Goal: Information Seeking & Learning: Learn about a topic

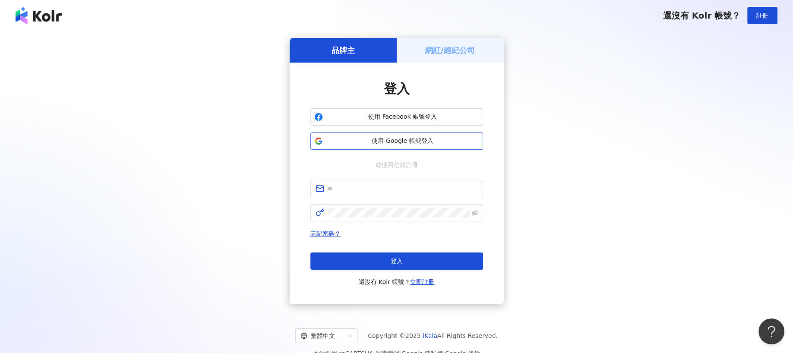
click at [434, 143] on span "使用 Google 帳號登入" at bounding box center [402, 141] width 153 height 9
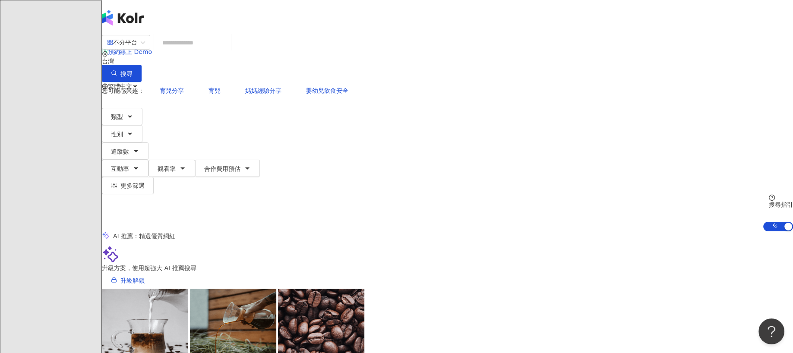
click at [227, 51] on input "search" at bounding box center [193, 43] width 70 height 16
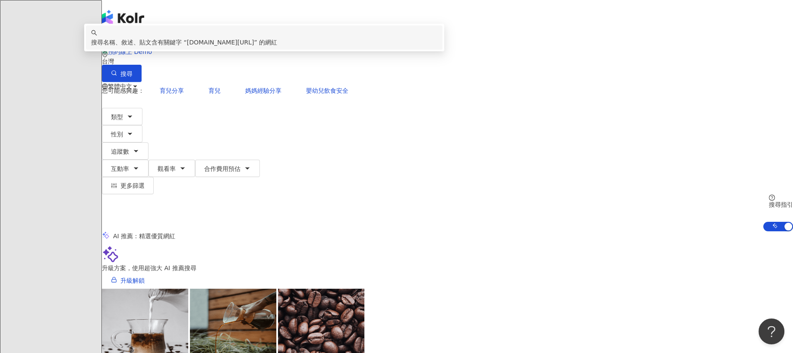
drag, startPoint x: 487, startPoint y: 47, endPoint x: 249, endPoint y: 63, distance: 238.7
click at [249, 63] on div "**********" at bounding box center [447, 58] width 691 height 47
type input "*"
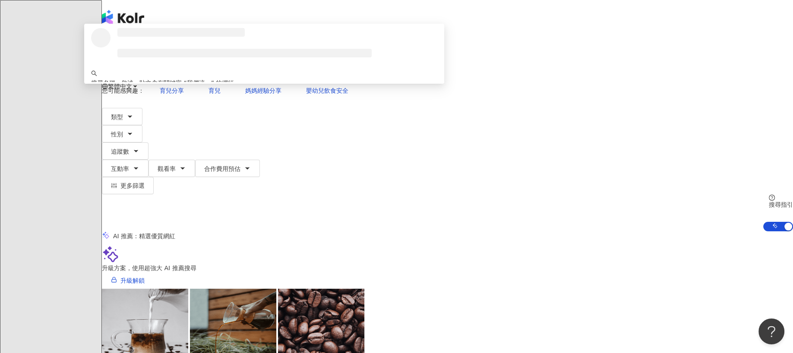
type input "*****"
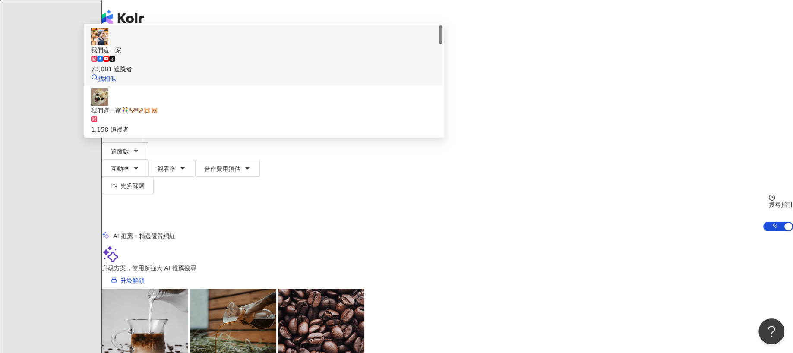
click at [345, 74] on div "73,081 追蹤者" at bounding box center [264, 64] width 346 height 19
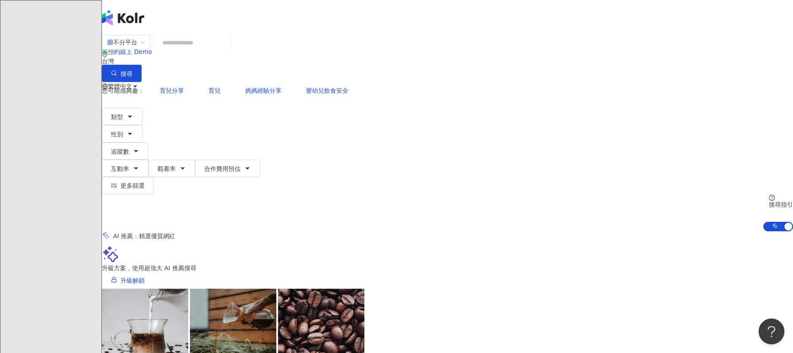
click at [227, 51] on input "search" at bounding box center [193, 43] width 70 height 16
paste input "**********"
type input "**********"
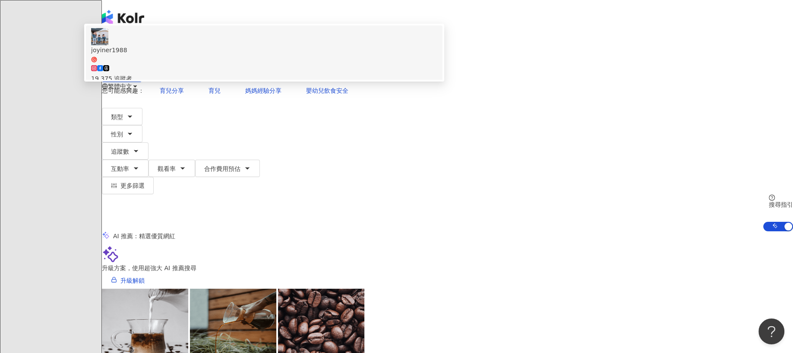
click at [362, 83] on div "19,375 追蹤者" at bounding box center [264, 73] width 346 height 19
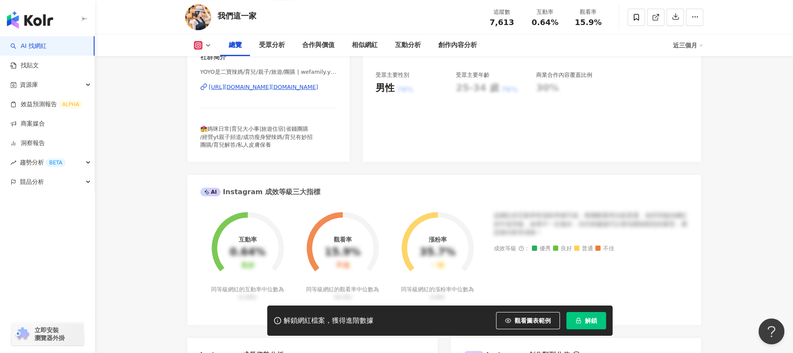
scroll to position [194, 0]
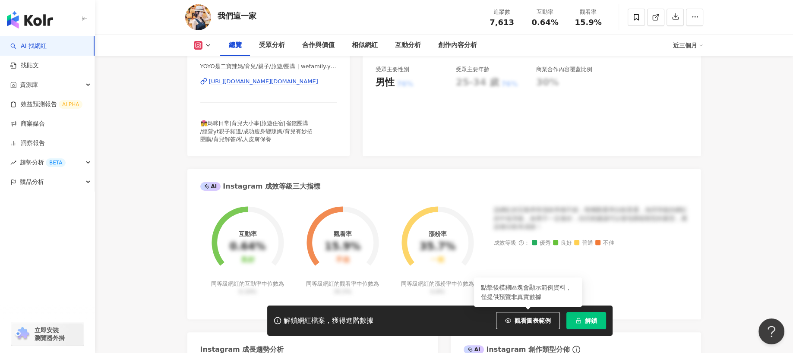
drag, startPoint x: 519, startPoint y: 323, endPoint x: 512, endPoint y: 308, distance: 17.2
click at [519, 323] on span "觀看圖表範例" at bounding box center [532, 320] width 36 height 7
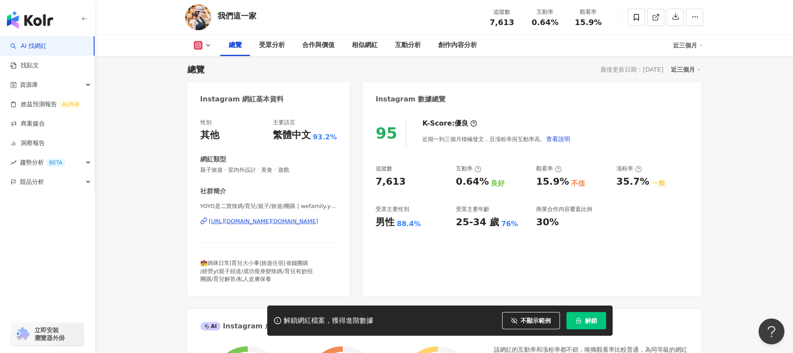
scroll to position [0, 0]
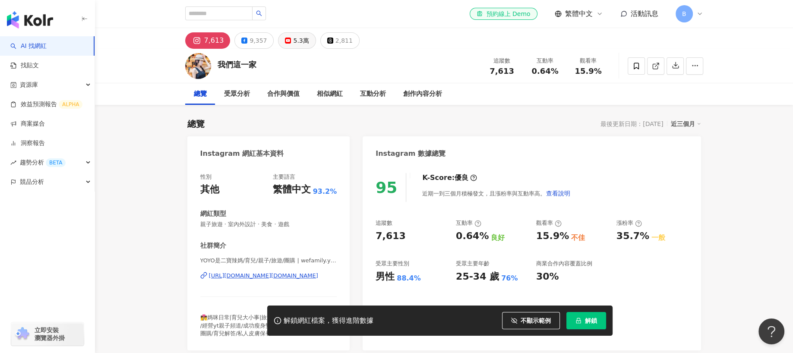
click at [302, 41] on div "5.3萬" at bounding box center [301, 41] width 16 height 12
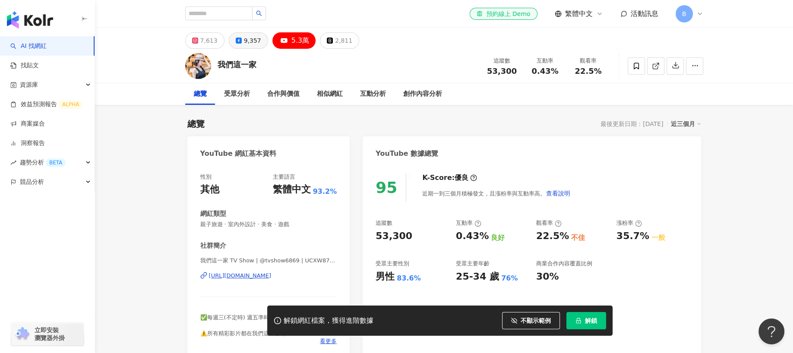
click at [251, 38] on div "9,357" at bounding box center [252, 41] width 17 height 12
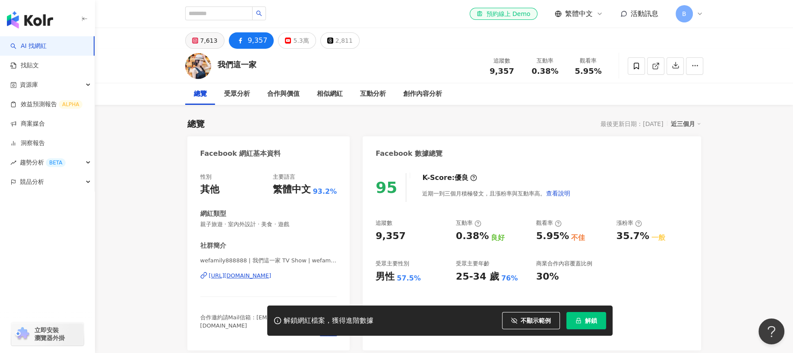
click at [203, 41] on div "7,613" at bounding box center [208, 41] width 17 height 12
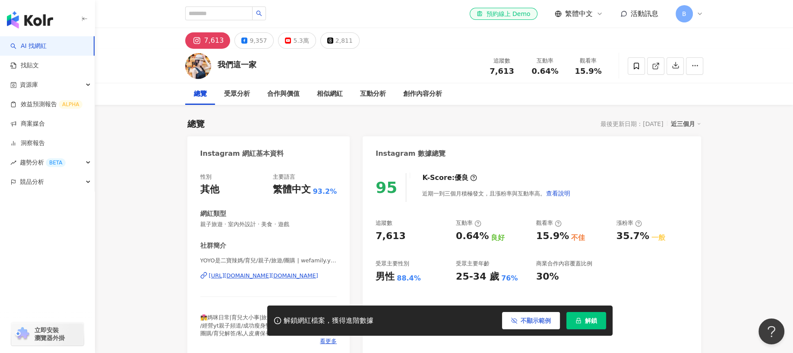
click at [523, 320] on span "不顯示範例" at bounding box center [535, 320] width 30 height 7
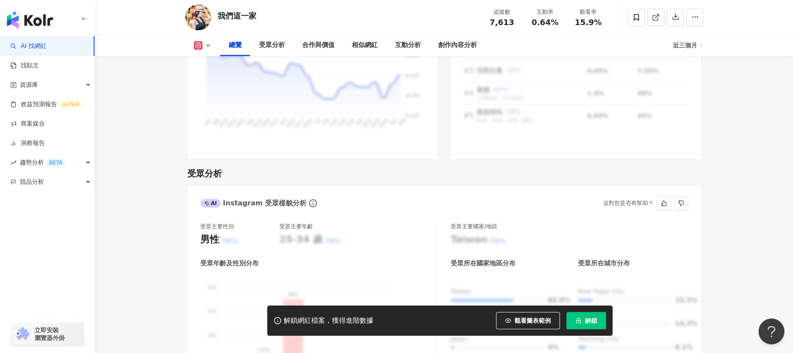
scroll to position [324, 0]
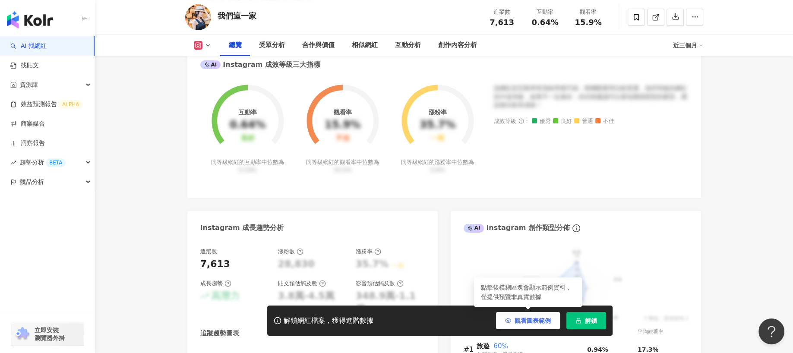
click at [518, 320] on span "觀看圖表範例" at bounding box center [532, 320] width 36 height 7
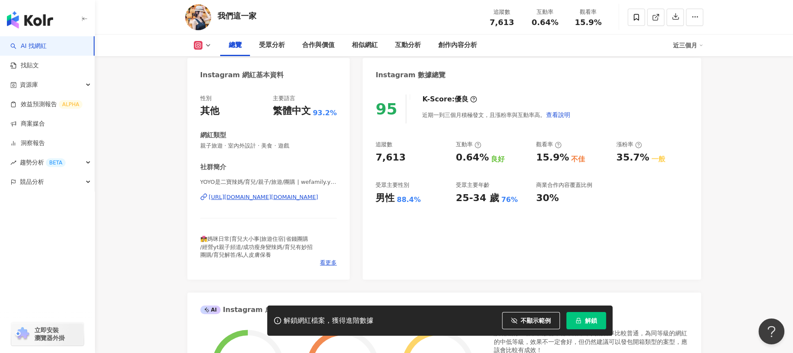
scroll to position [65, 0]
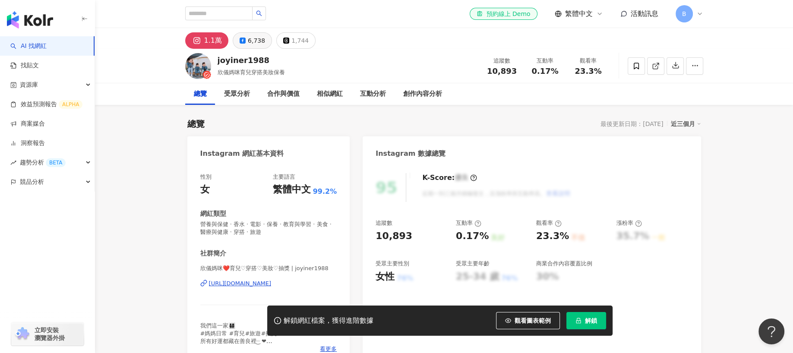
click at [250, 42] on div "6,738" at bounding box center [256, 41] width 17 height 12
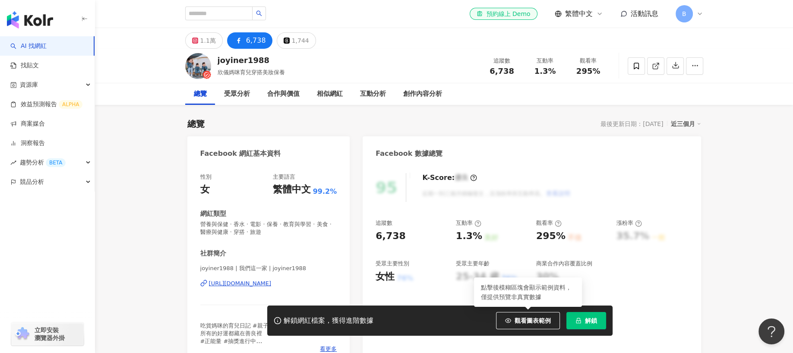
drag, startPoint x: 533, startPoint y: 321, endPoint x: 511, endPoint y: 216, distance: 107.5
click at [532, 321] on span "觀看圖表範例" at bounding box center [532, 320] width 36 height 7
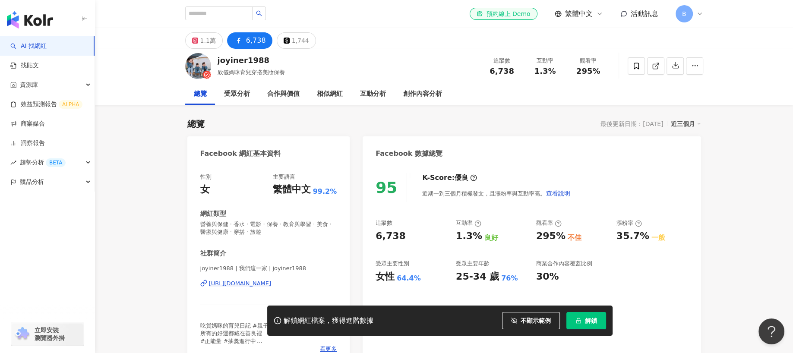
click at [271, 285] on div "[URL][DOMAIN_NAME]" at bounding box center [240, 284] width 63 height 8
click at [205, 45] on div "1.1萬" at bounding box center [208, 41] width 16 height 12
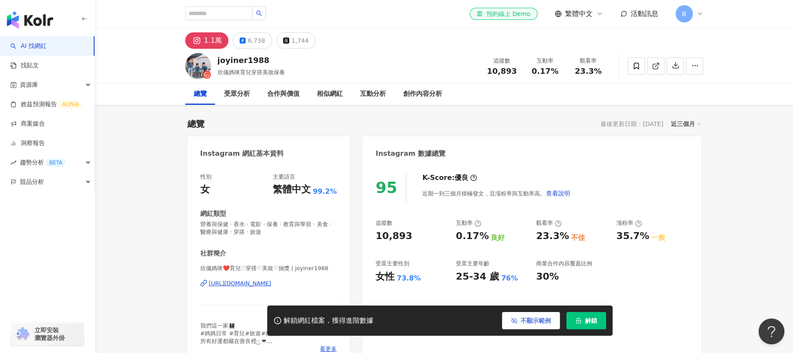
click at [531, 320] on span "不顯示範例" at bounding box center [535, 320] width 30 height 7
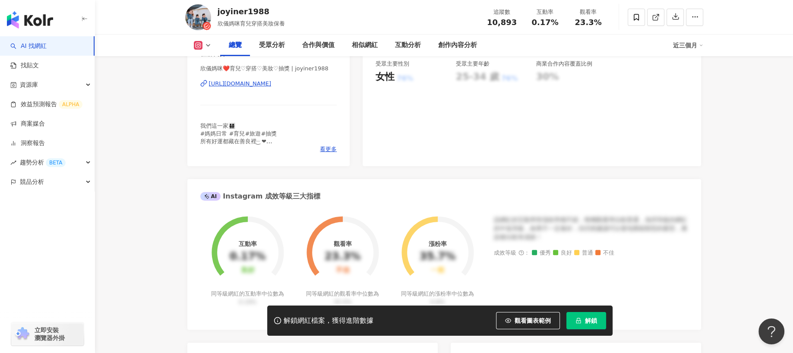
scroll to position [129, 0]
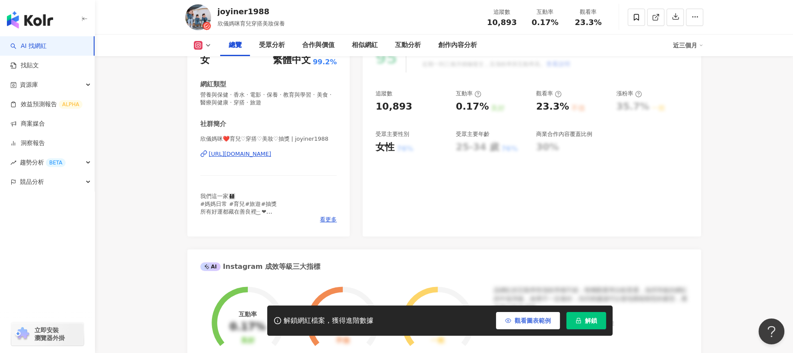
click at [529, 318] on span "觀看圖表範例" at bounding box center [532, 320] width 36 height 7
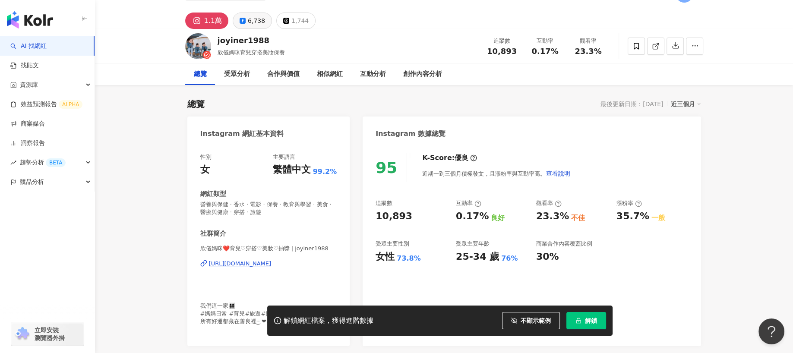
scroll to position [0, 0]
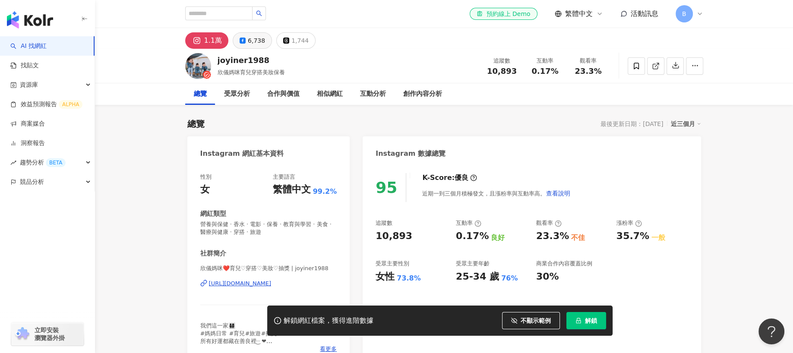
click at [250, 40] on div "6,738" at bounding box center [256, 41] width 17 height 12
